Goal: Information Seeking & Learning: Learn about a topic

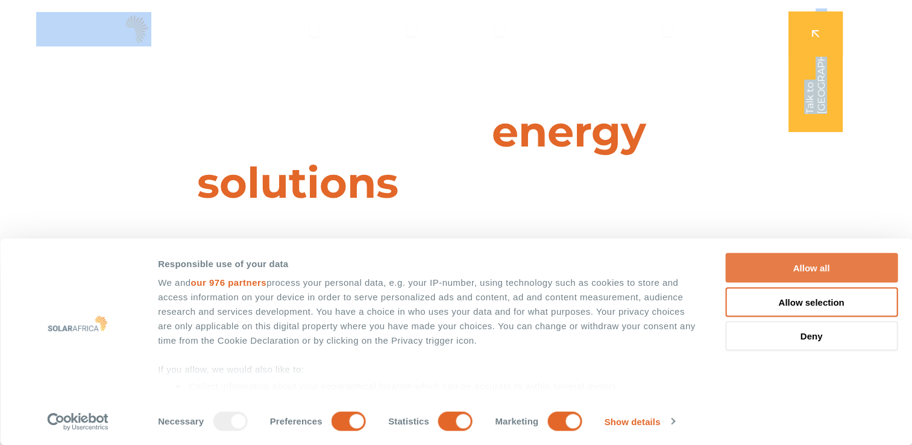
drag, startPoint x: 910, startPoint y: 42, endPoint x: 843, endPoint y: 268, distance: 235.4
click at [843, 268] on button "Allow all" at bounding box center [811, 268] width 172 height 30
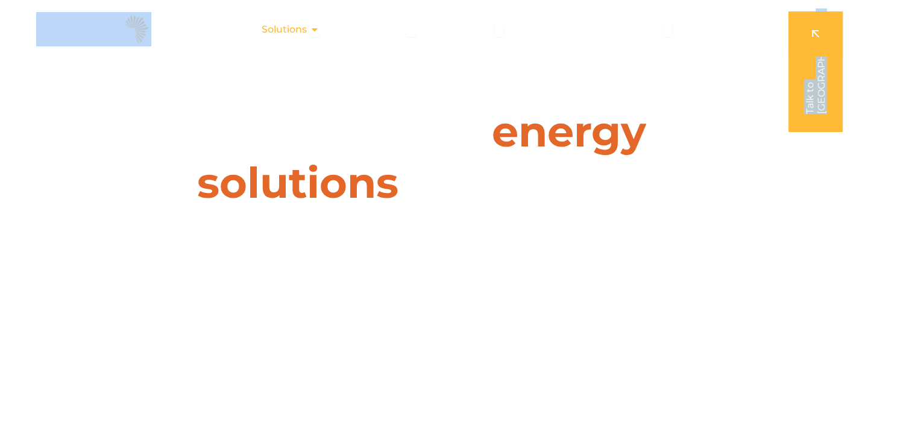
click at [313, 25] on icon "Menu" at bounding box center [315, 30] width 10 height 10
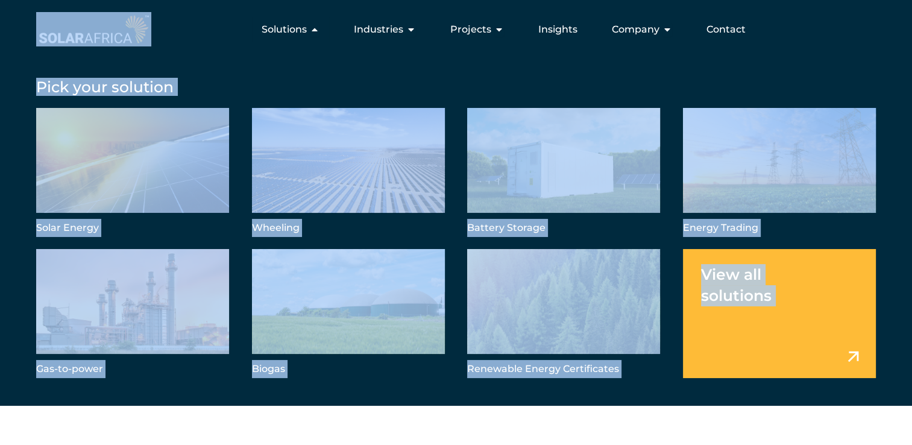
click at [257, 61] on div "Pick your solution Solar Energy Wheeling Battery Storage Energy Trading Gas-to-…" at bounding box center [456, 224] width 912 height 364
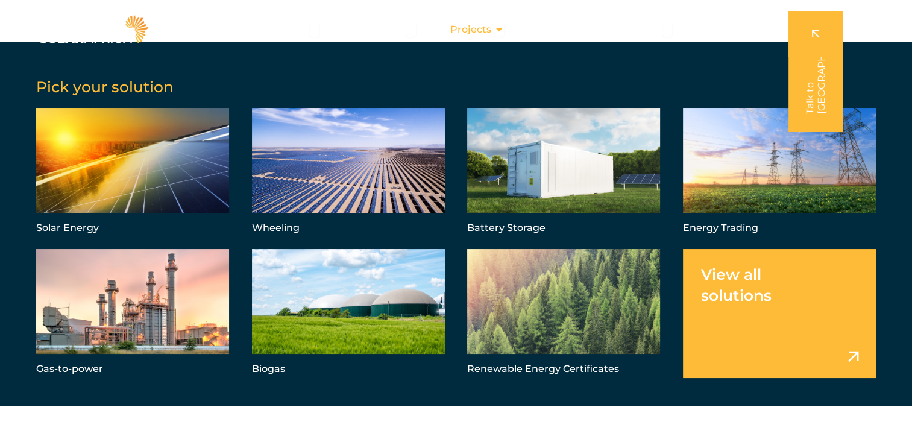
click at [496, 29] on icon "Menu" at bounding box center [499, 30] width 10 height 10
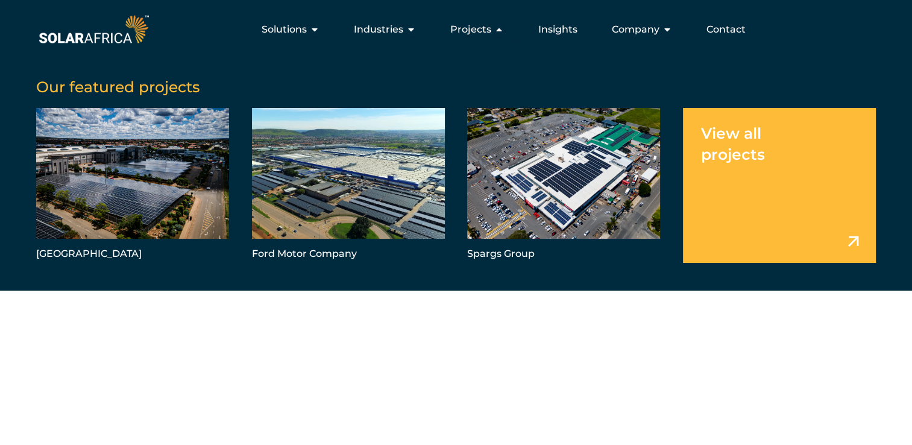
click at [851, 240] on link "Menu" at bounding box center [779, 185] width 193 height 155
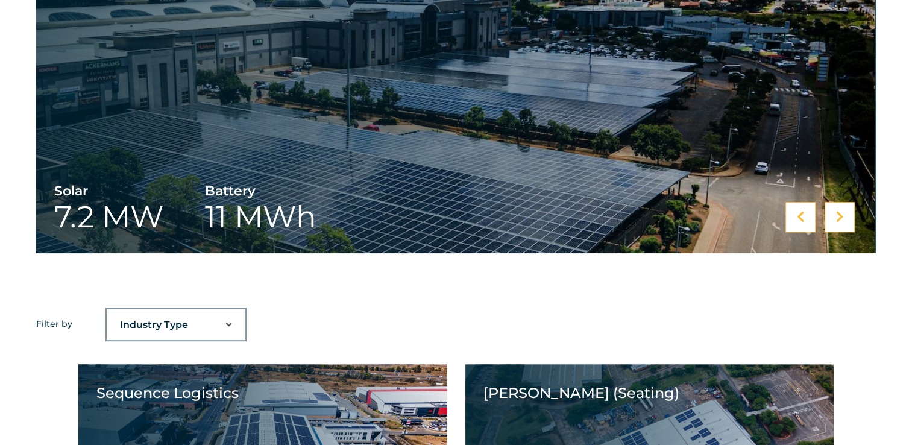
scroll to position [589, 0]
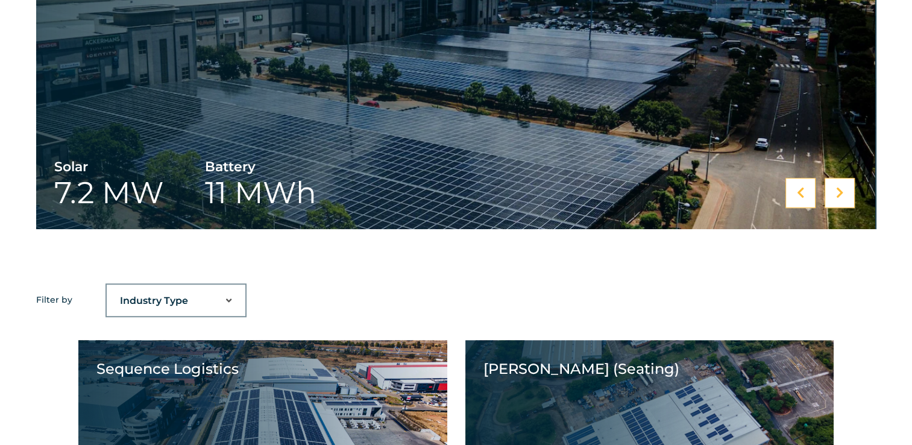
click at [228, 300] on select "Industry Type Agriculture Automotive Corporate Parks FMCG Food Processing Hospi…" at bounding box center [176, 301] width 139 height 24
click at [225, 299] on select "Industry Type Agriculture Automotive Corporate Parks FMCG Food Processing Hospi…" at bounding box center [176, 301] width 139 height 24
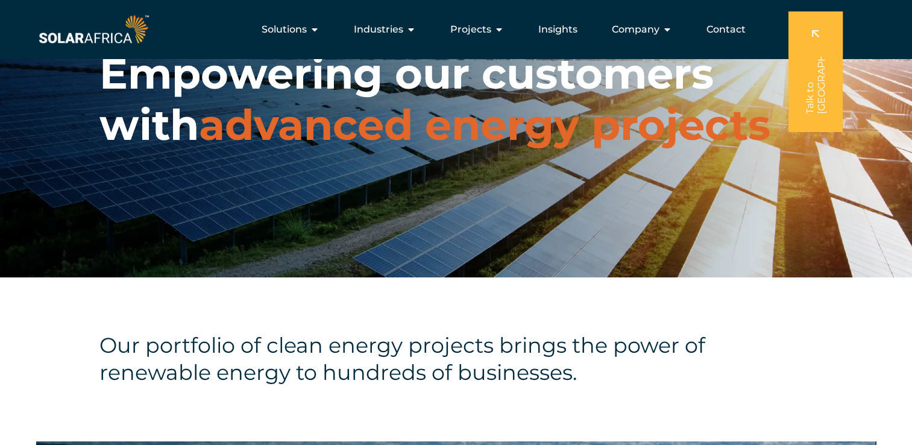
scroll to position [0, 0]
